Goal: Transaction & Acquisition: Purchase product/service

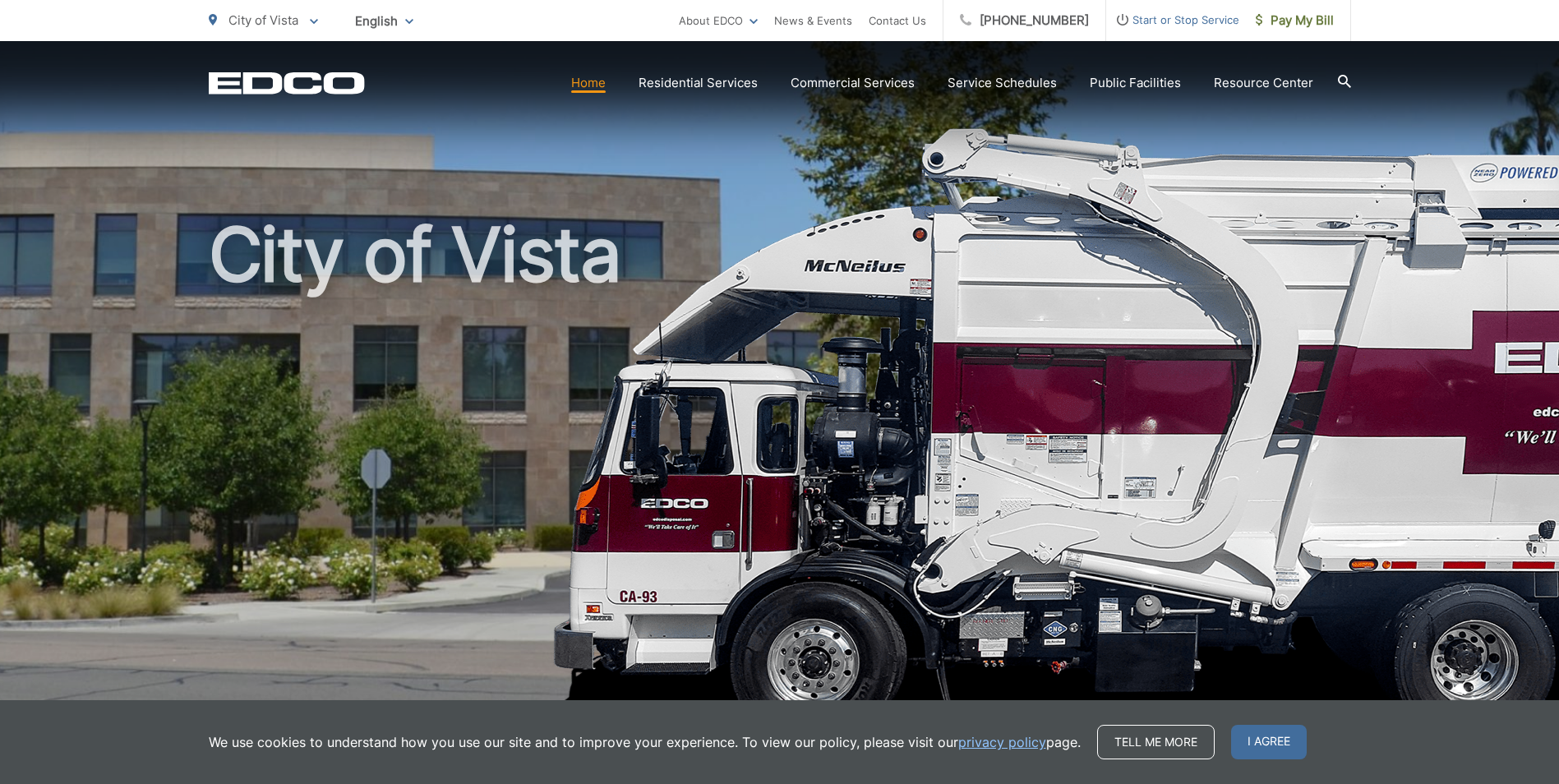
click at [420, 441] on h1 "City of Vista" at bounding box center [780, 474] width 1142 height 520
click at [1298, 19] on span "Pay My Bill" at bounding box center [1295, 20] width 78 height 20
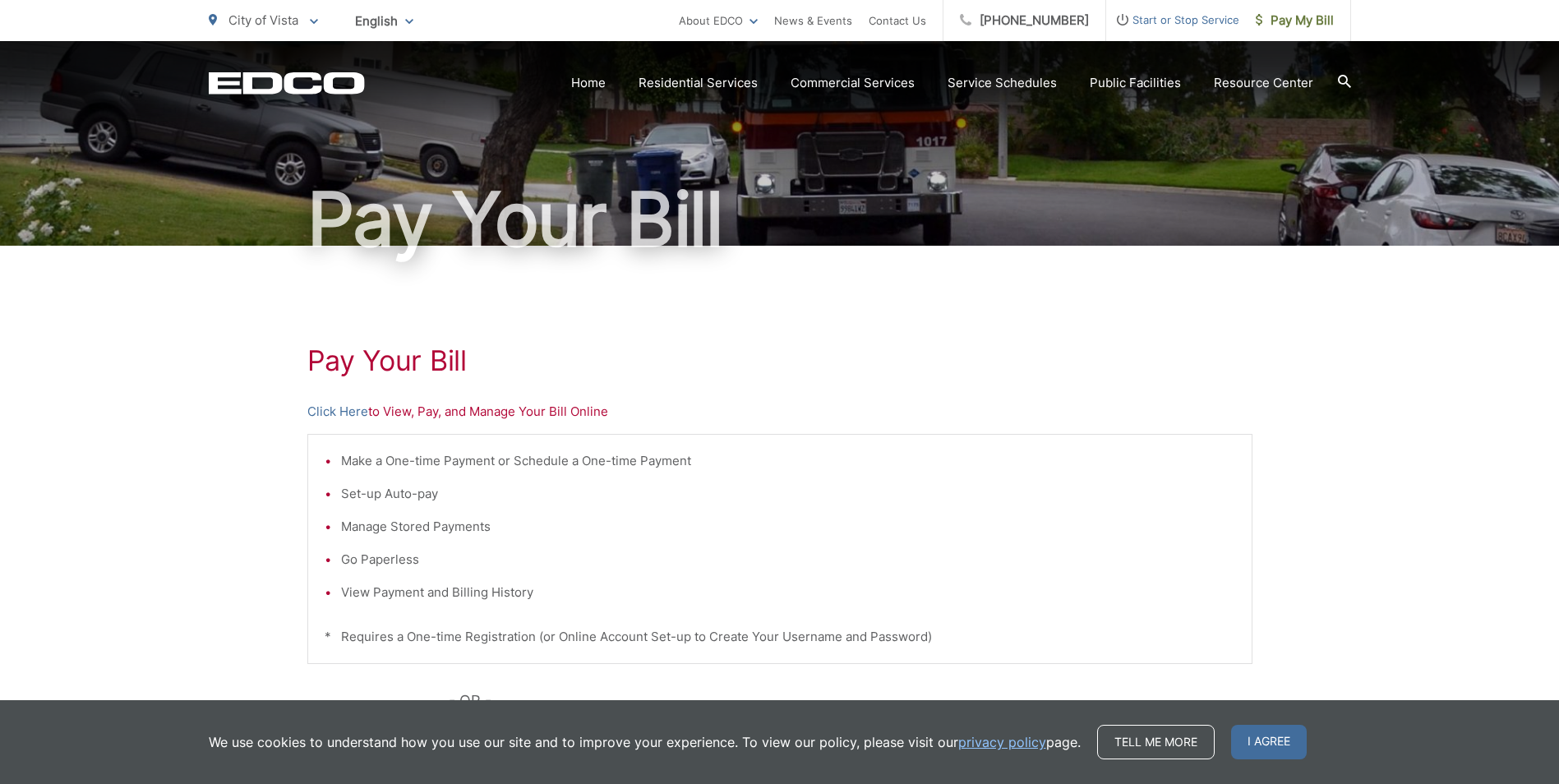
scroll to position [82, 0]
click at [337, 414] on link "Click Here" at bounding box center [338, 412] width 61 height 20
click at [339, 412] on link "Click Here" at bounding box center [338, 412] width 61 height 20
click at [332, 411] on link "Click Here" at bounding box center [338, 412] width 61 height 20
